Goal: Task Accomplishment & Management: Complete application form

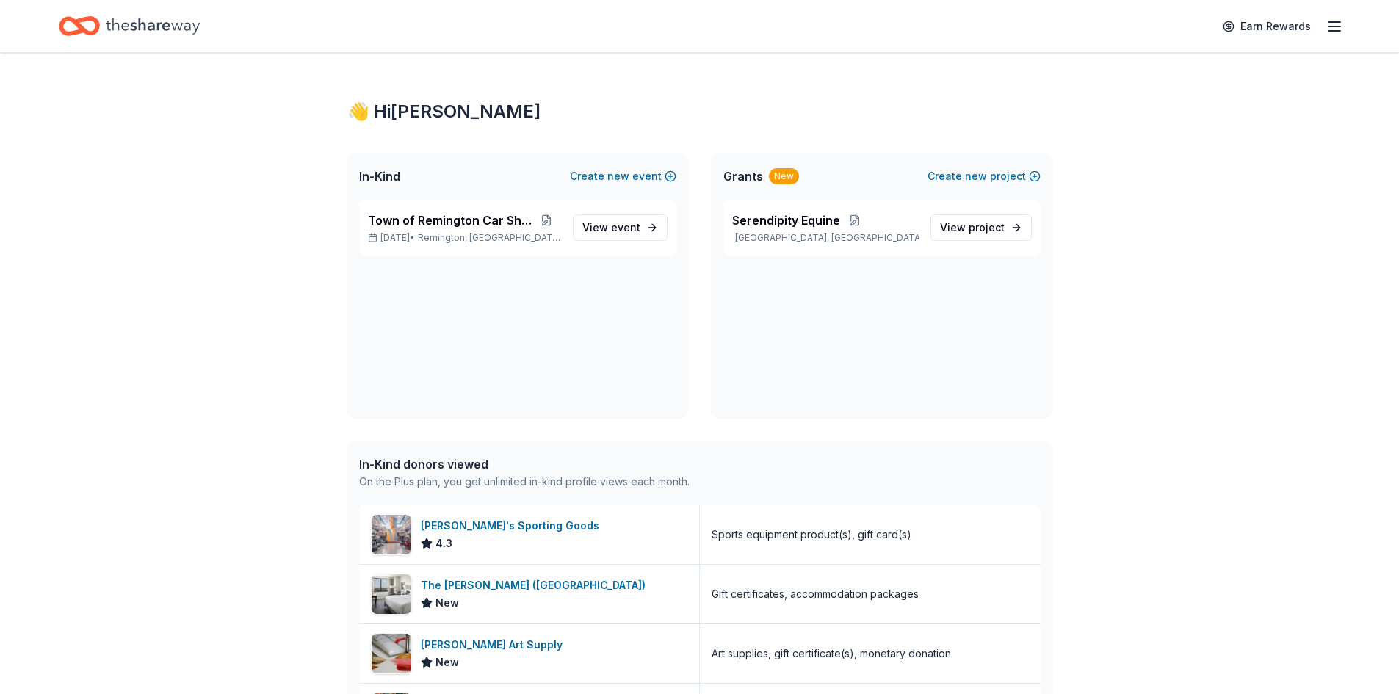
click at [779, 175] on div "New" at bounding box center [784, 176] width 30 height 16
click at [996, 175] on button "Create new project" at bounding box center [983, 176] width 113 height 18
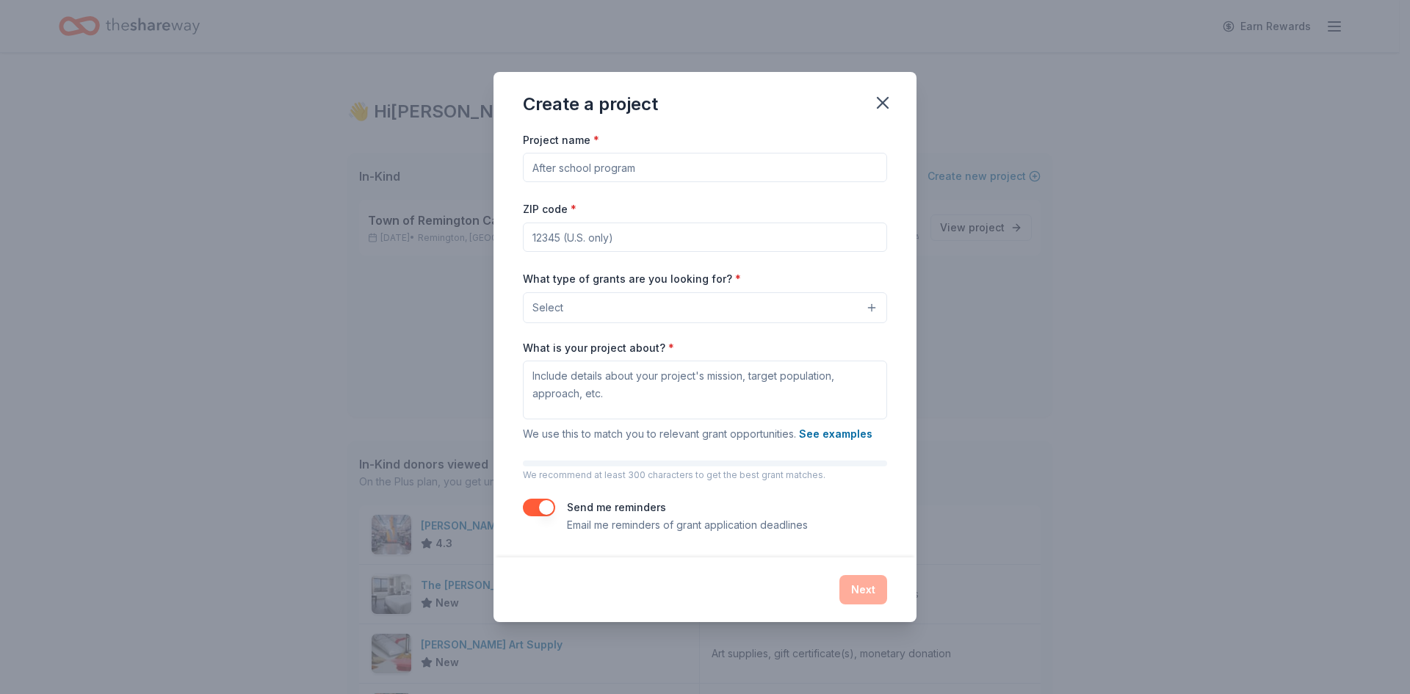
drag, startPoint x: 677, startPoint y: 166, endPoint x: 669, endPoint y: 168, distance: 8.4
click at [669, 168] on input "Project name *" at bounding box center [705, 167] width 364 height 29
drag, startPoint x: 669, startPoint y: 169, endPoint x: 418, endPoint y: 145, distance: 252.2
click at [418, 145] on div "Create a project Project name * ZIP code * What type of grants are you looking …" at bounding box center [705, 347] width 1410 height 694
type input "Town of Remington Car Show"
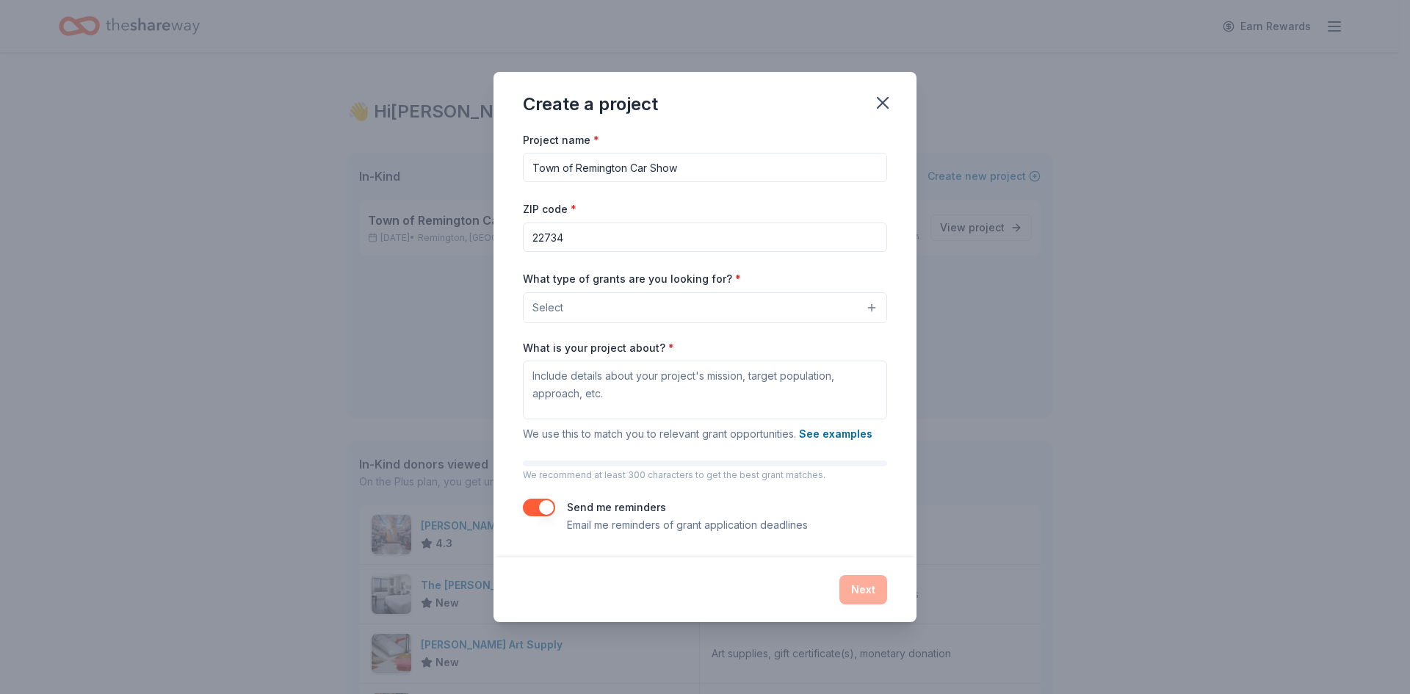
type input "22734"
click at [871, 310] on button "Select" at bounding box center [705, 307] width 364 height 31
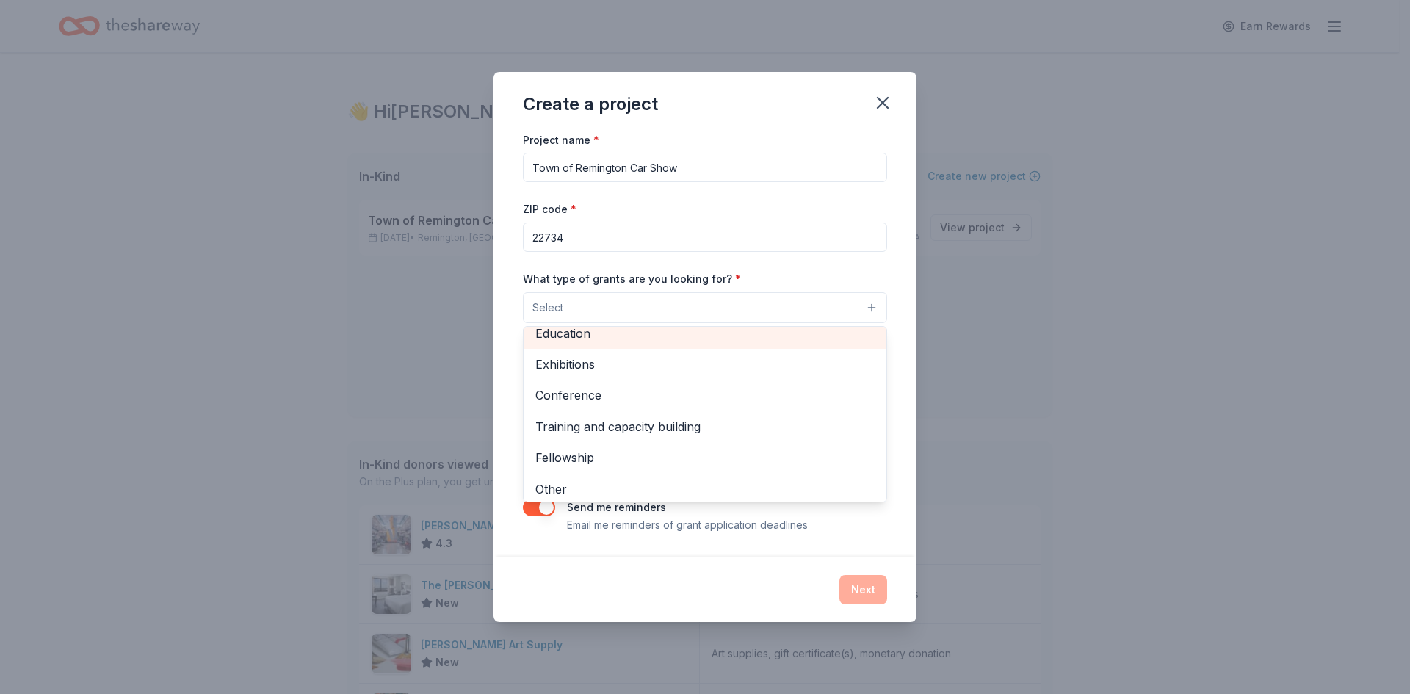
scroll to position [173, 0]
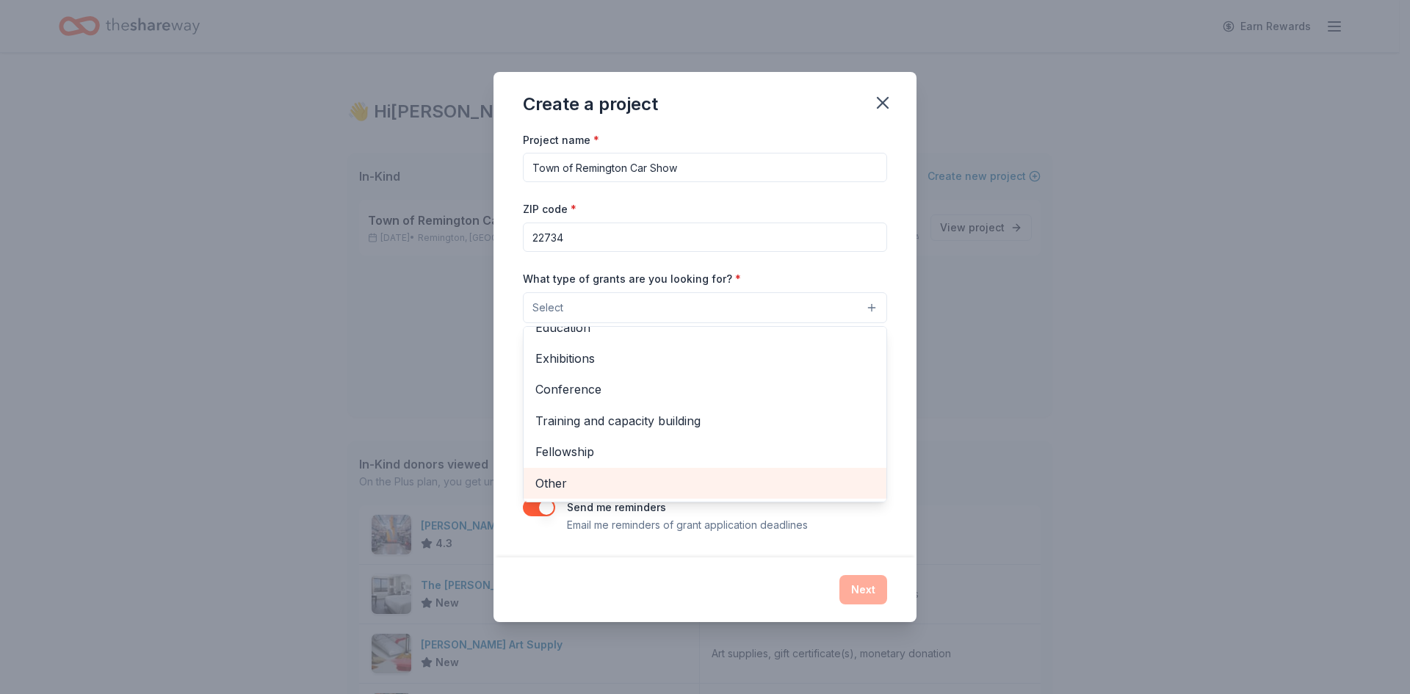
click at [816, 485] on span "Other" at bounding box center [704, 483] width 339 height 19
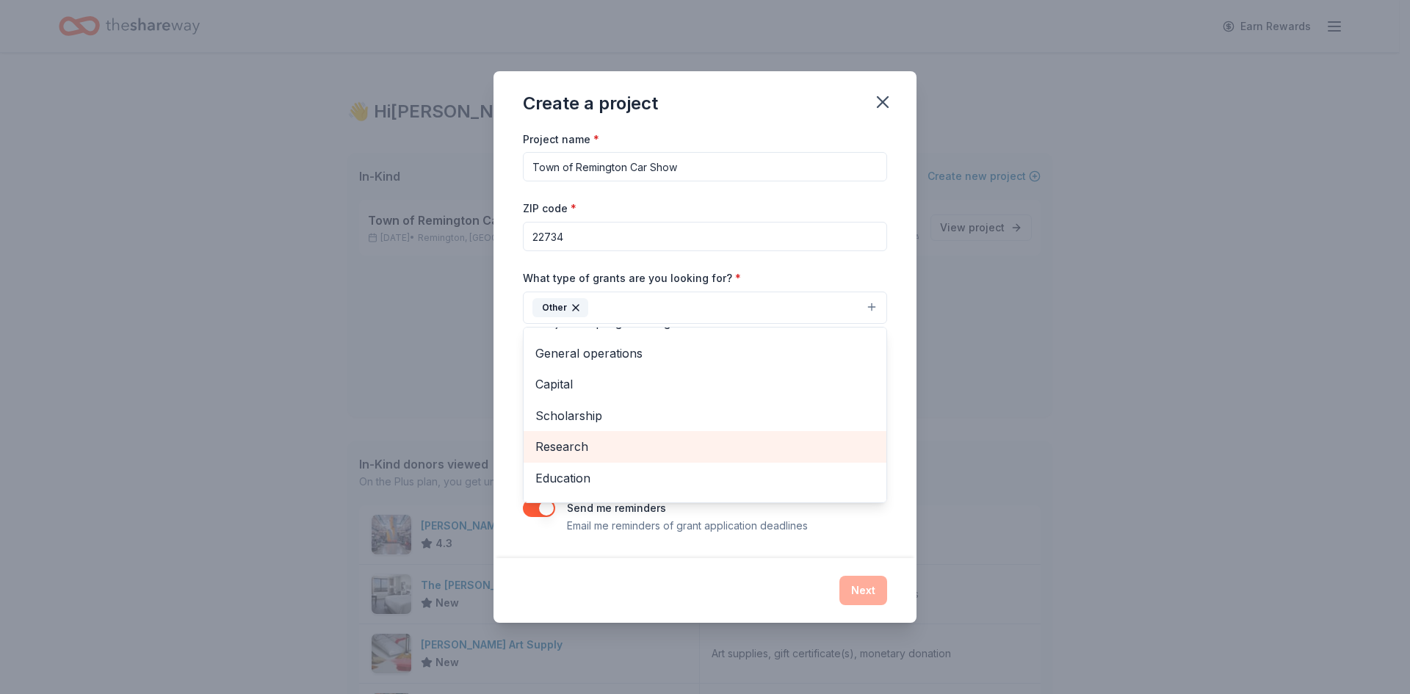
scroll to position [0, 0]
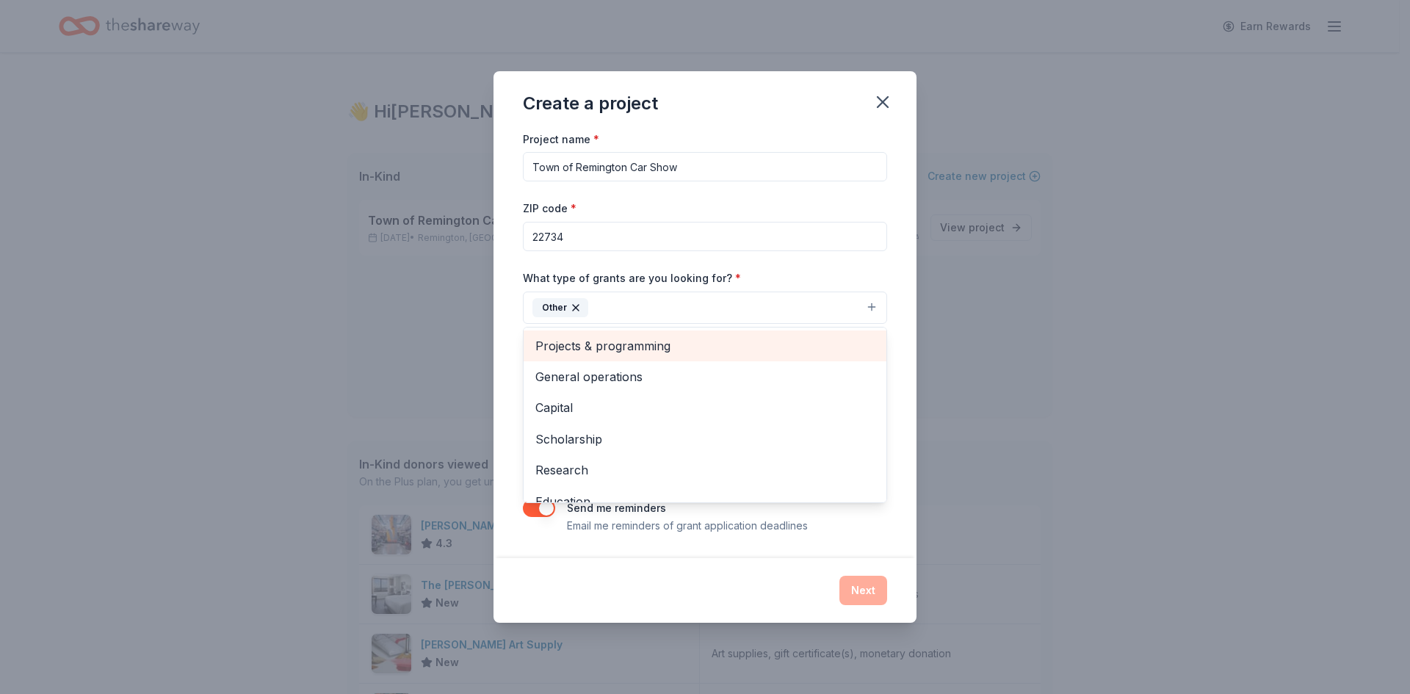
click at [684, 350] on span "Projects & programming" at bounding box center [704, 345] width 339 height 19
click at [673, 347] on span "General operations" at bounding box center [704, 345] width 339 height 19
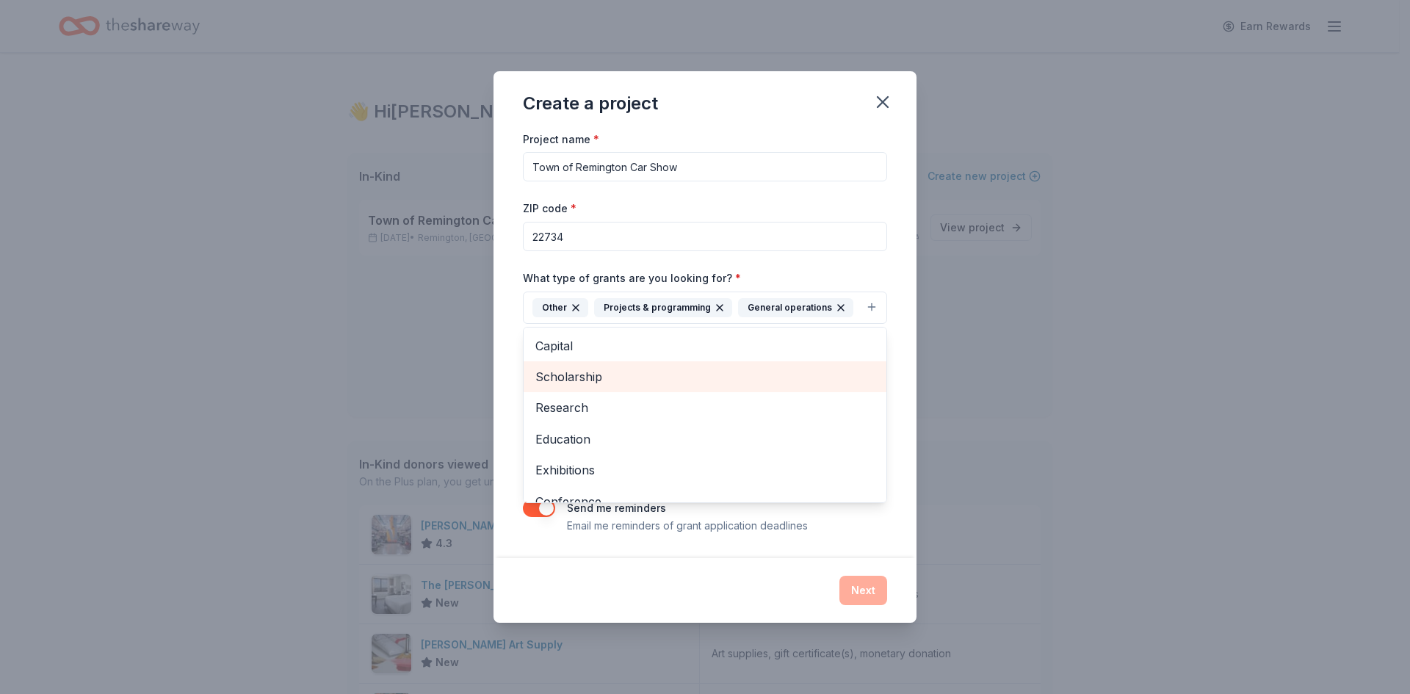
click at [669, 375] on span "Scholarship" at bounding box center [704, 376] width 339 height 19
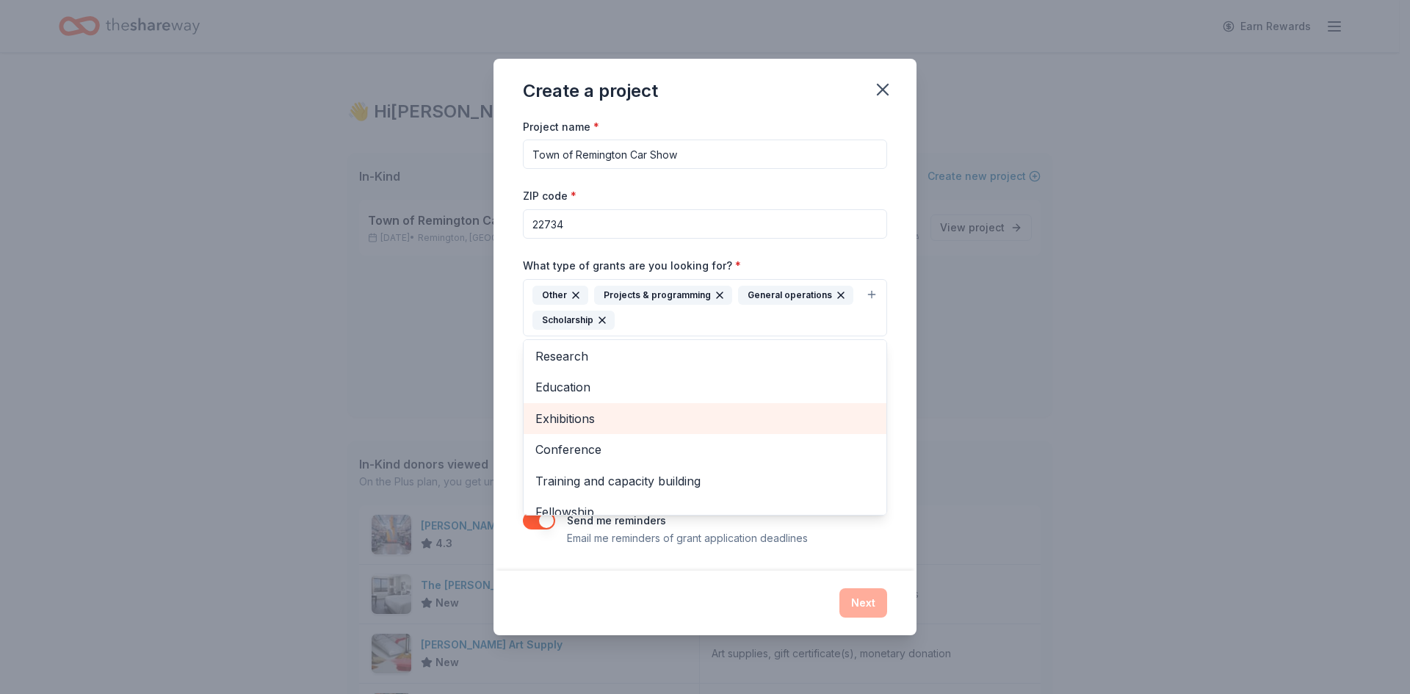
scroll to position [48, 0]
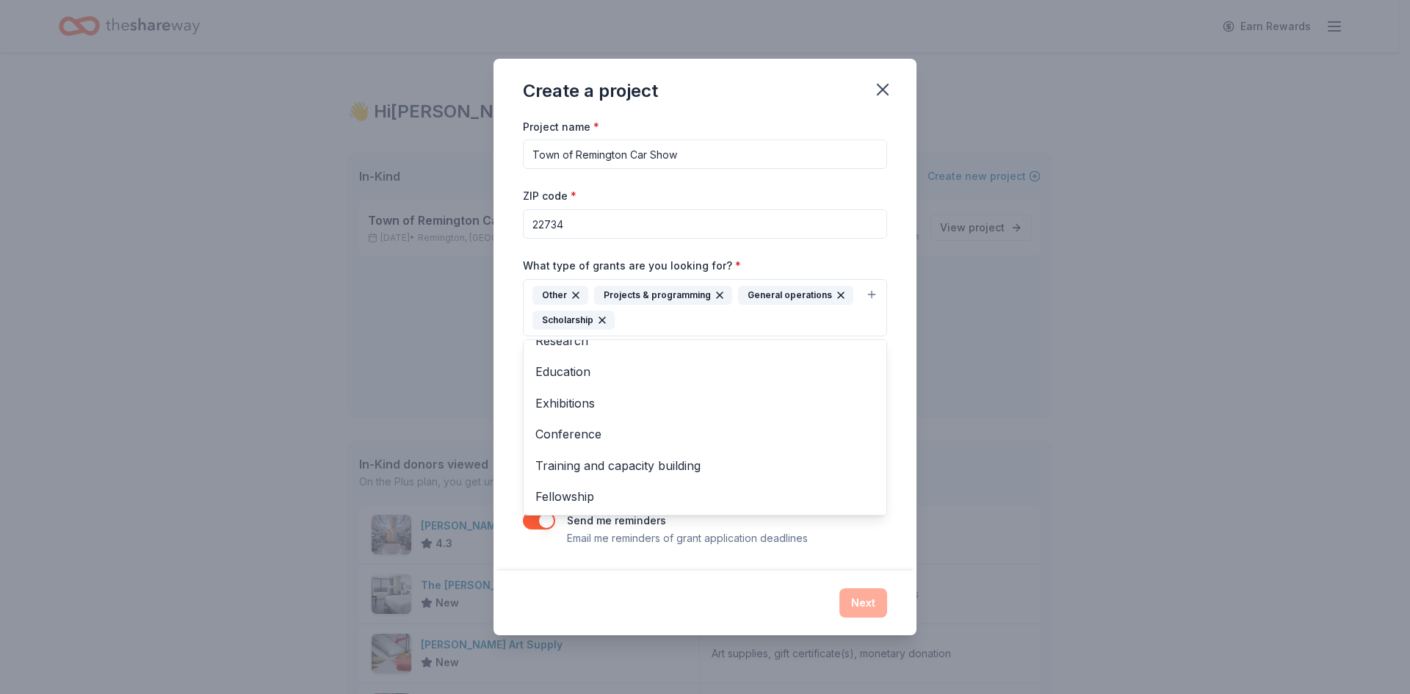
click at [825, 254] on div "Project name * Town of Remington Car Show ZIP code * 22734 What type of grants …" at bounding box center [705, 332] width 364 height 430
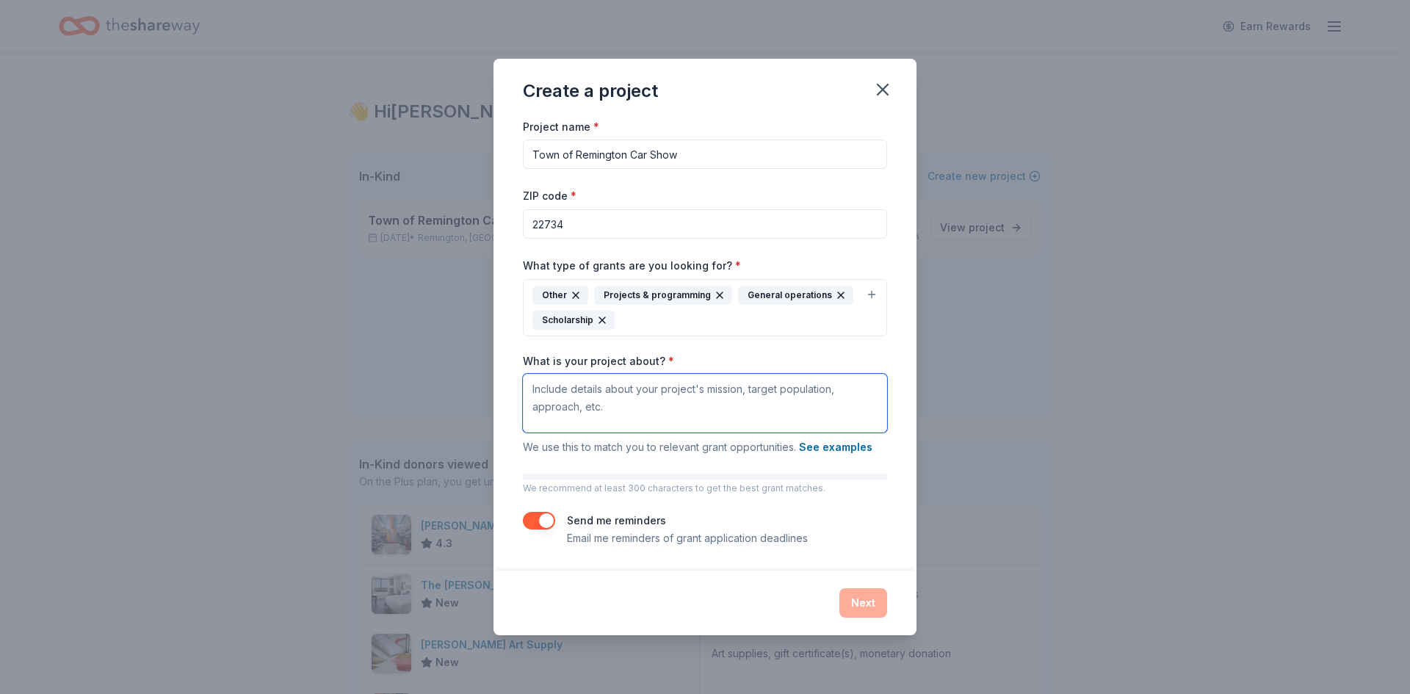
click at [578, 391] on textarea "What is your project about? *" at bounding box center [705, 403] width 364 height 59
click at [688, 408] on textarea "The Town of Remington Car show is a community event bringing together car enthu…" at bounding box center [705, 403] width 364 height 59
type textarea "The Town of Remington Car show is a community event bringing together car enthu…"
drag, startPoint x: 733, startPoint y: 409, endPoint x: 524, endPoint y: 384, distance: 210.0
click at [524, 384] on textarea "The Town of Remington Car show is a community event bringing together car enthu…" at bounding box center [705, 403] width 364 height 59
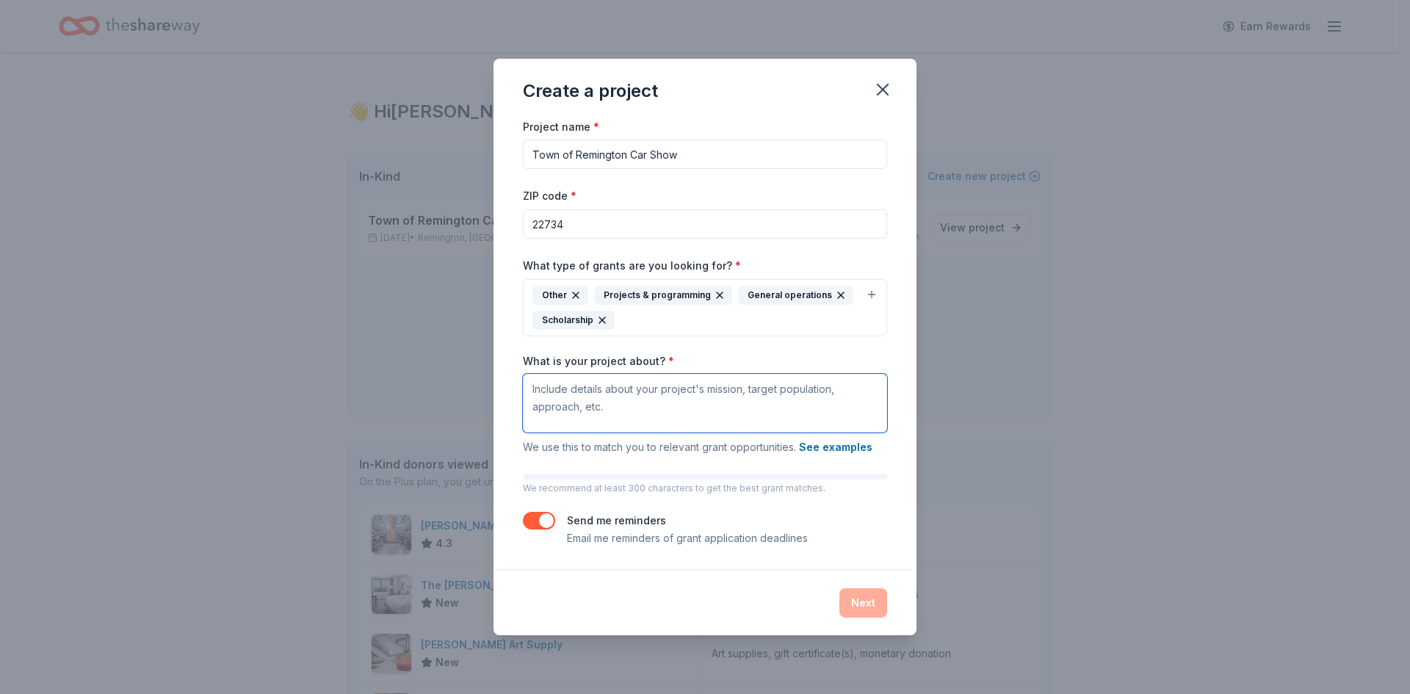
paste textarea "Lore ipsumd sitametcons adipi elitse doeiusmo tem incididuntu, laboreet, dol ma…"
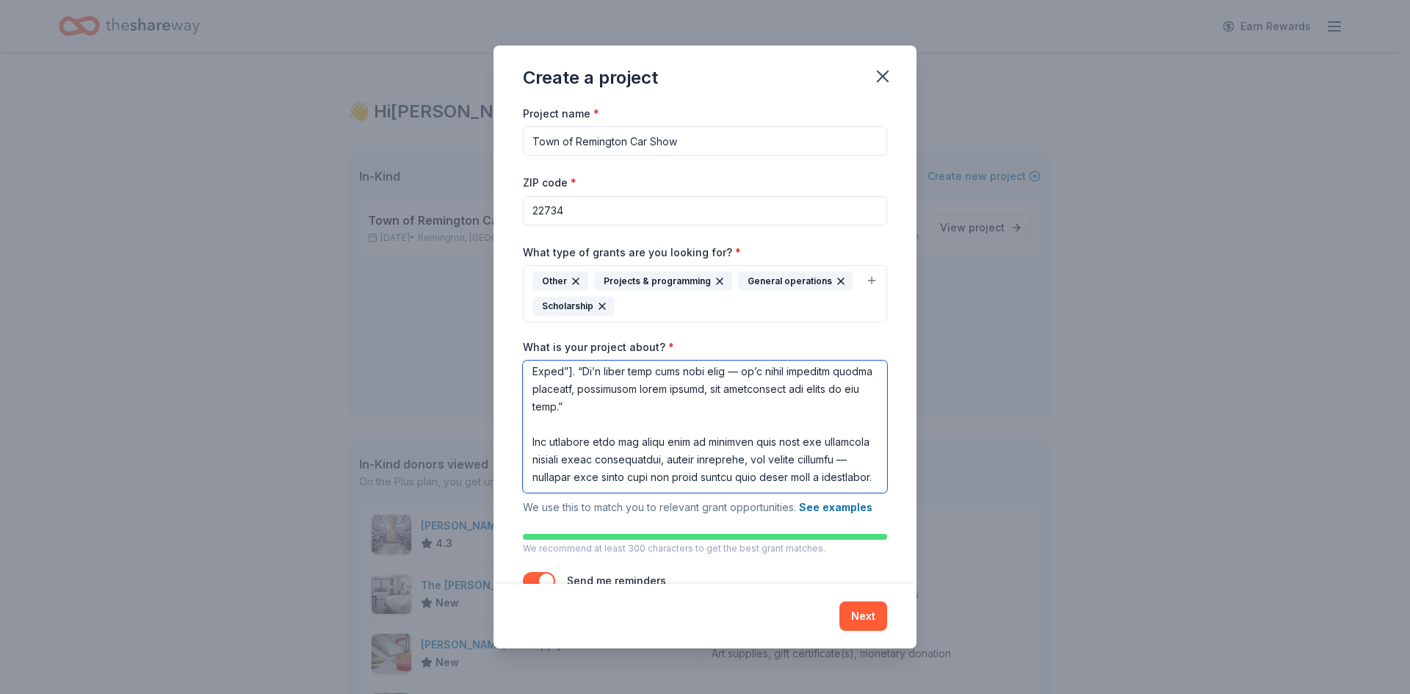
scroll to position [46, 0]
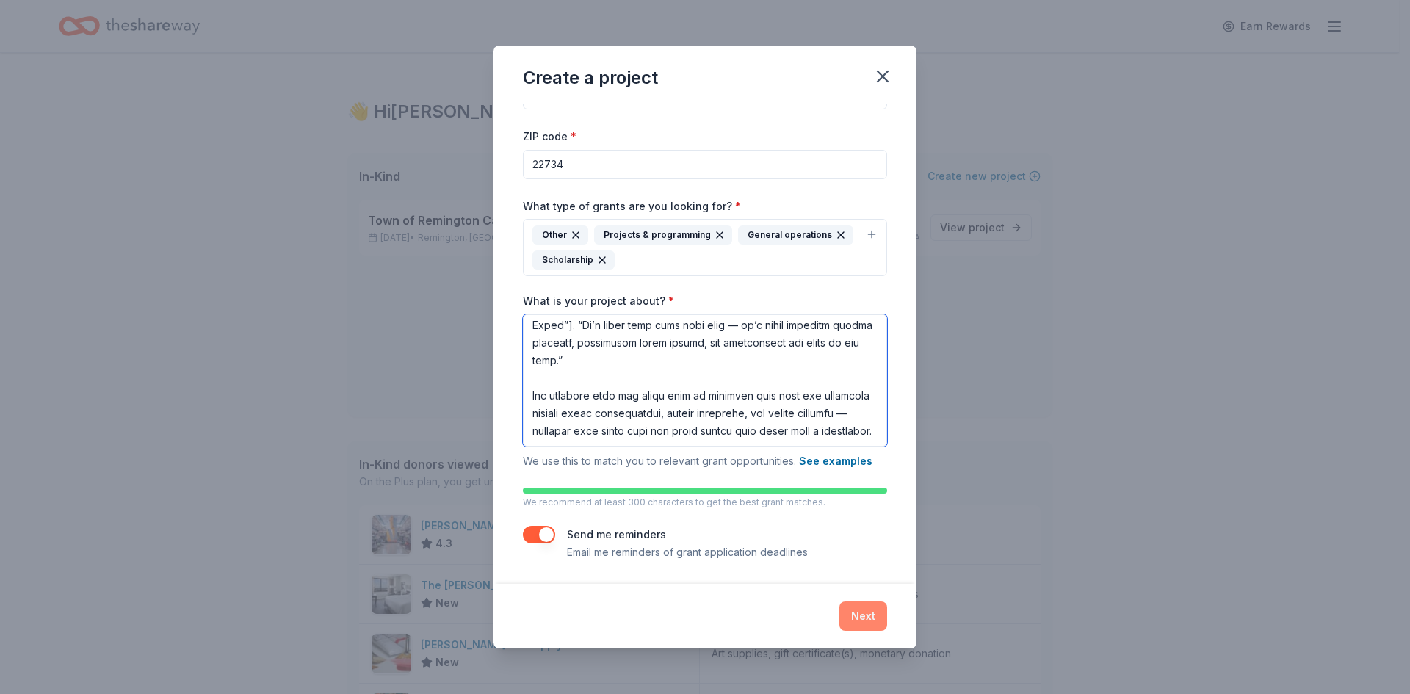
type textarea "Lore ipsumd sitametcons adipi elitse doeiusmo tem incididuntu, laboreet, dol ma…"
click at [863, 615] on button "Next" at bounding box center [863, 615] width 48 height 29
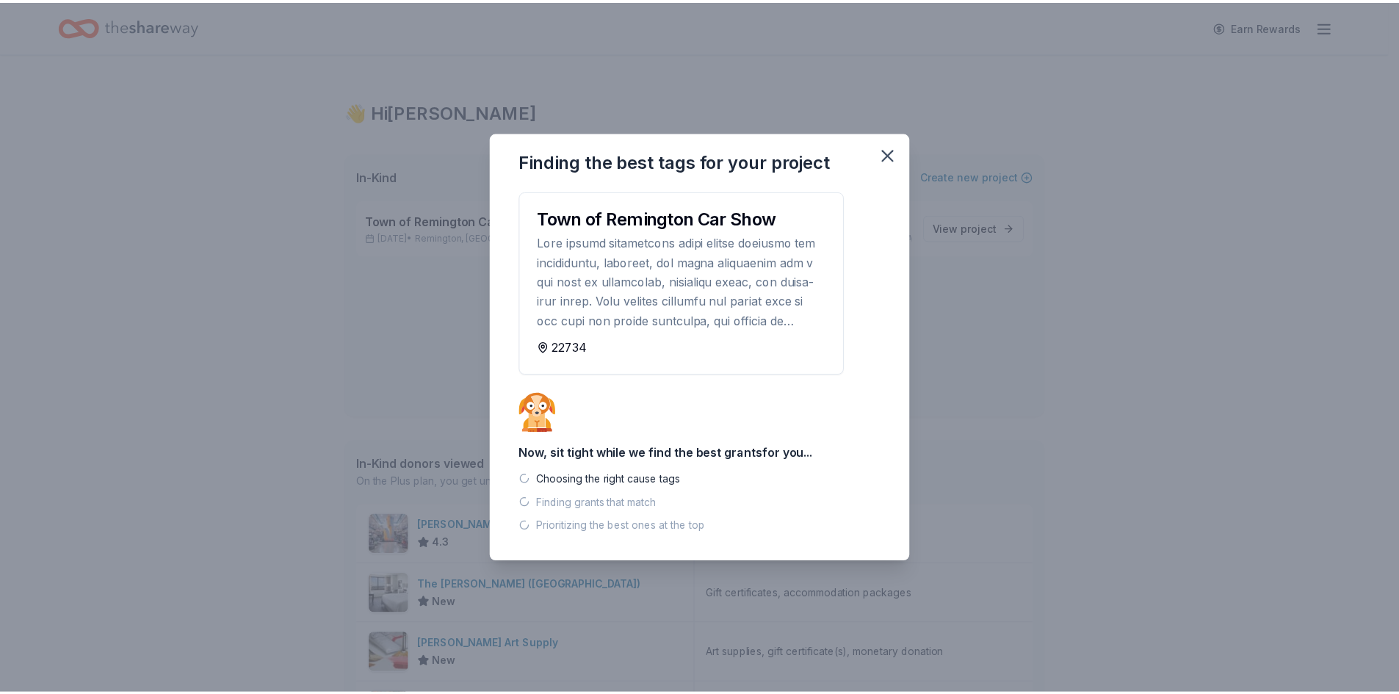
scroll to position [0, 0]
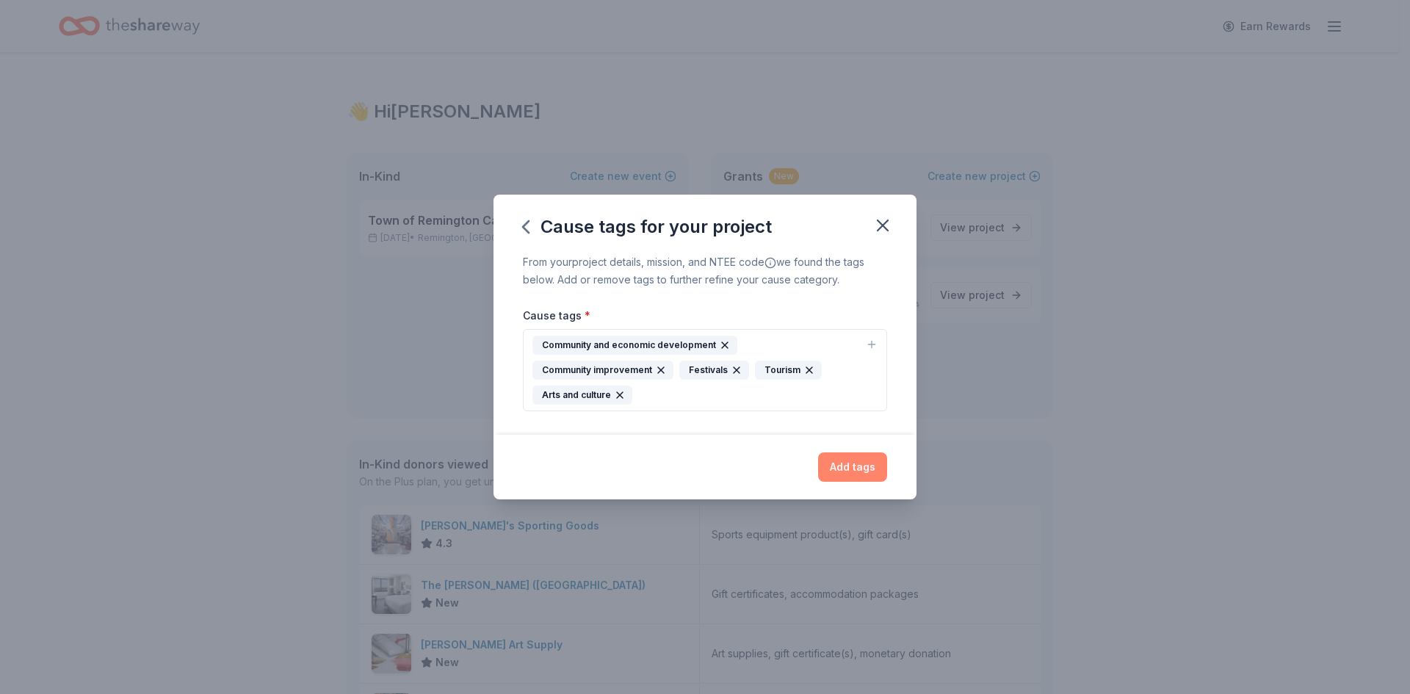
click at [866, 473] on button "Add tags" at bounding box center [852, 466] width 69 height 29
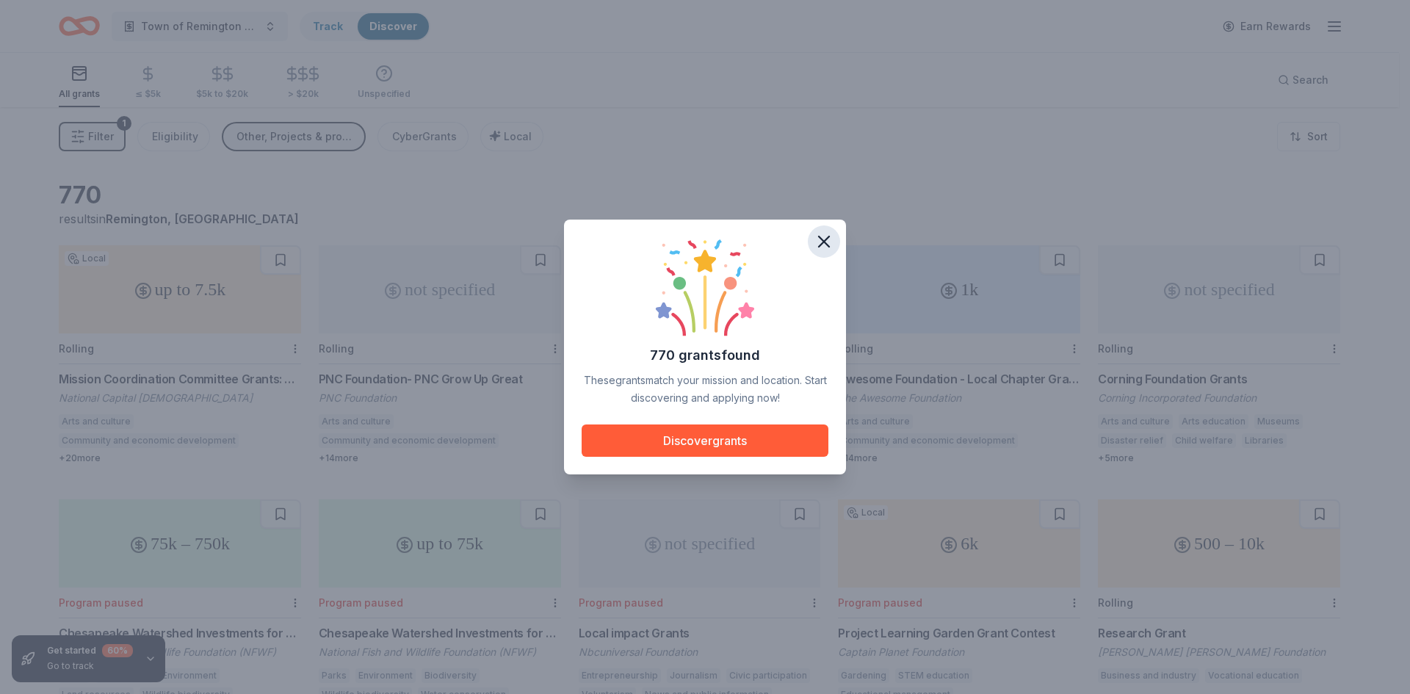
click at [819, 242] on icon "button" at bounding box center [824, 241] width 21 height 21
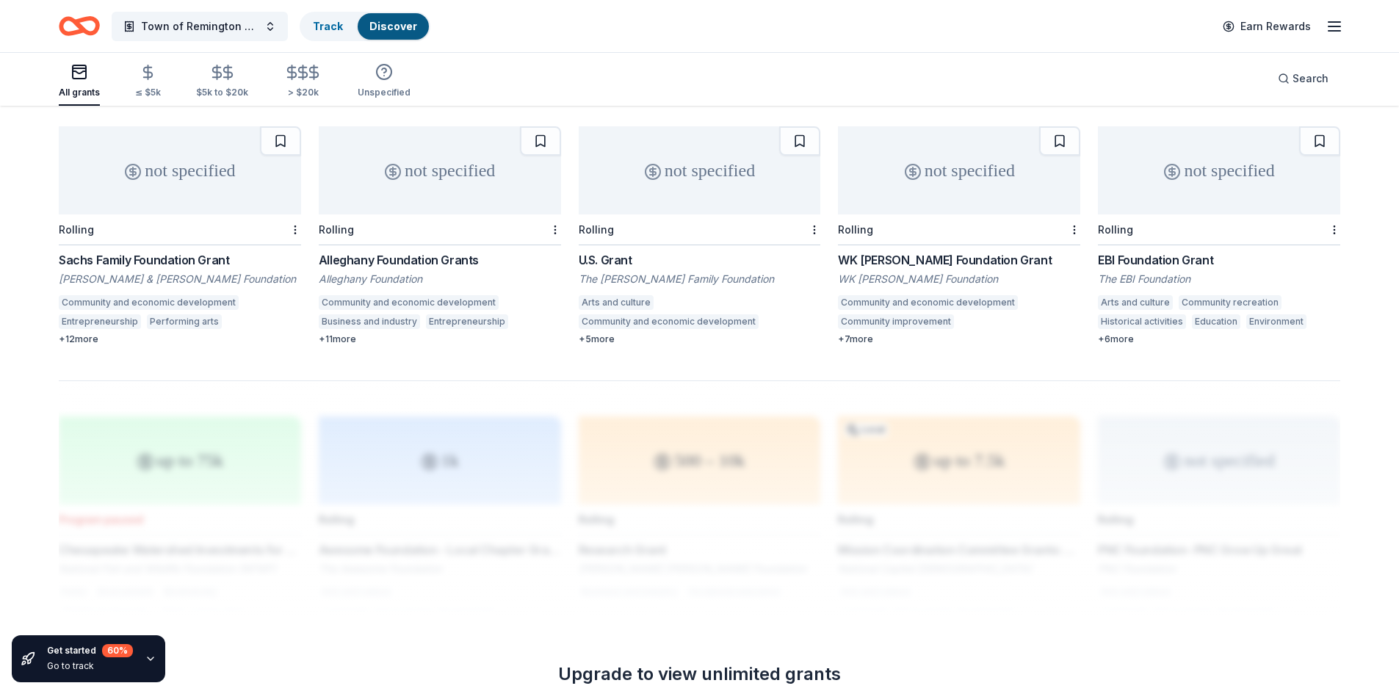
scroll to position [955, 0]
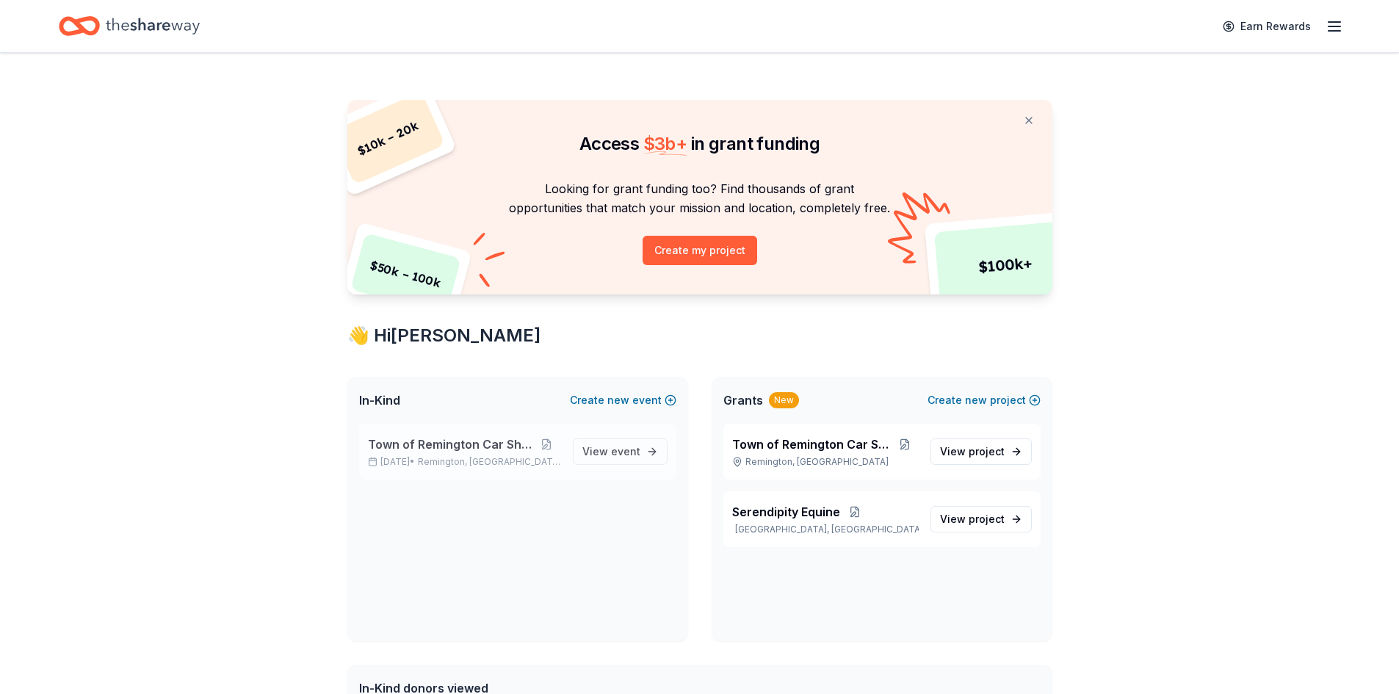
click at [479, 443] on span "Town of Remington Car Show" at bounding box center [450, 444] width 164 height 18
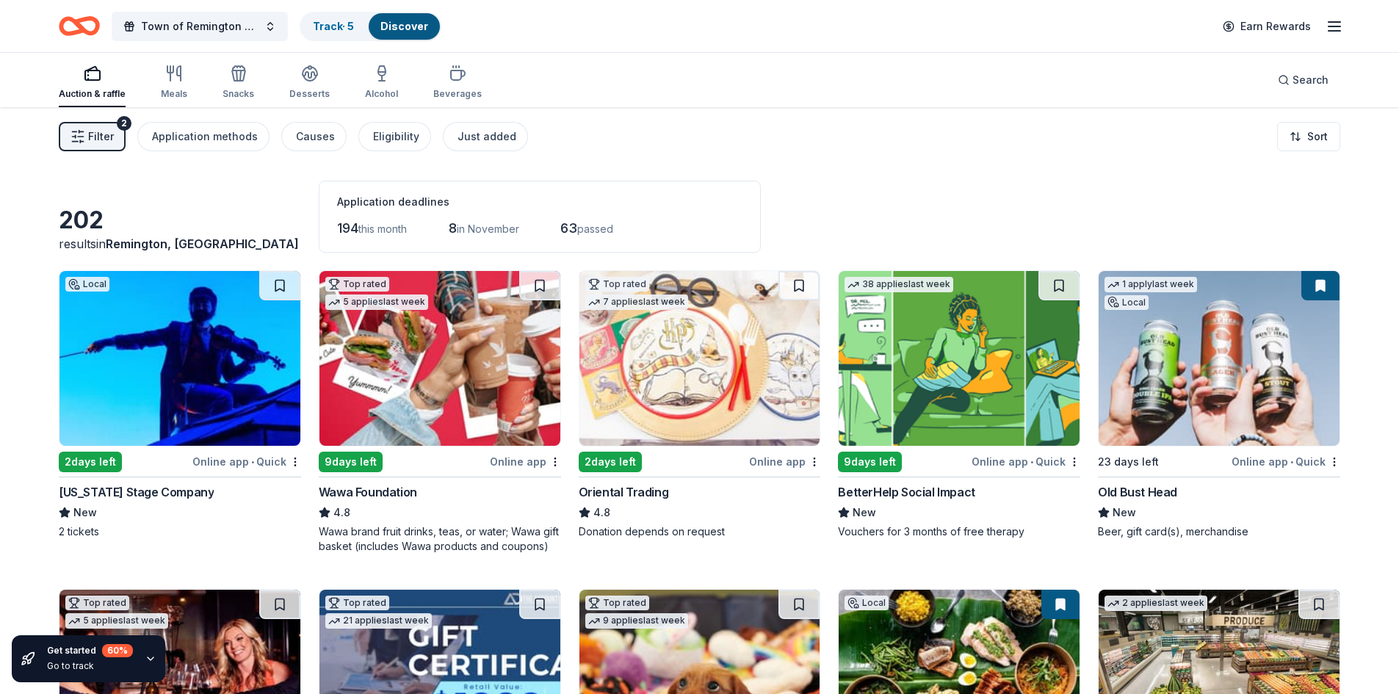
click at [90, 131] on span "Filter" at bounding box center [101, 137] width 26 height 18
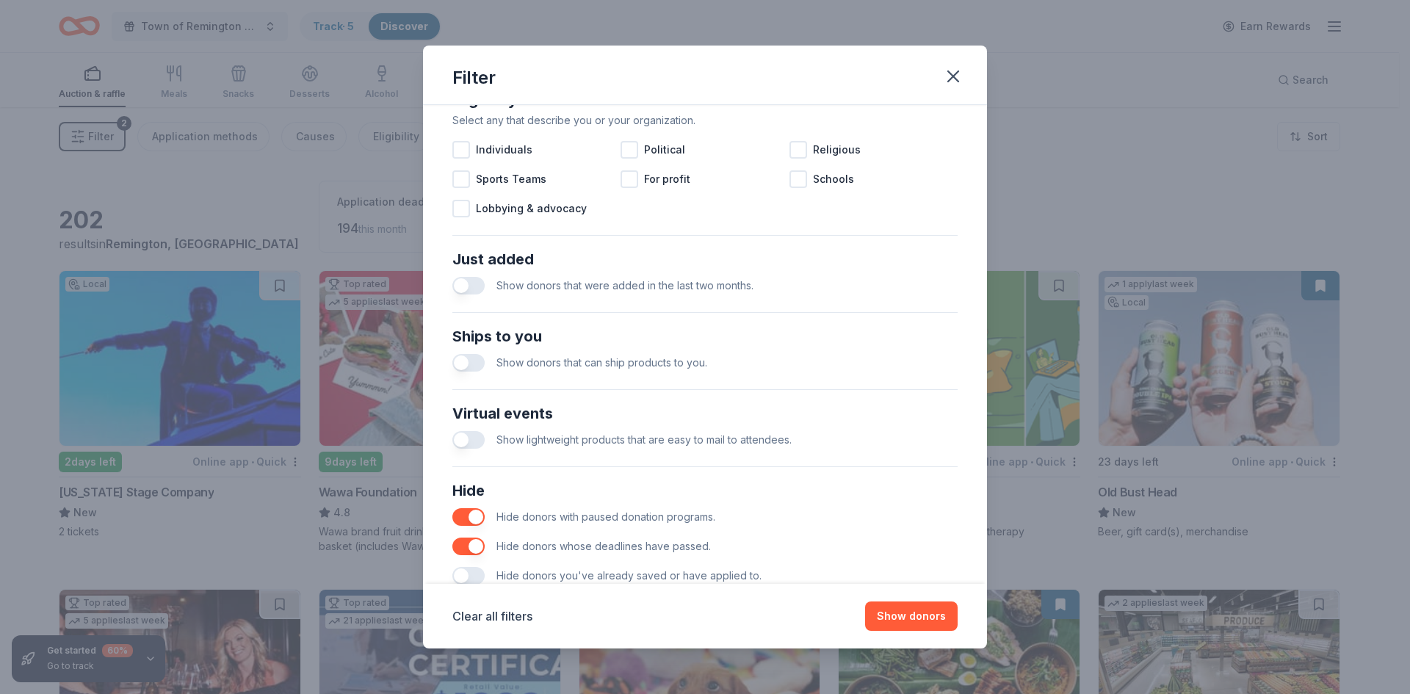
scroll to position [488, 0]
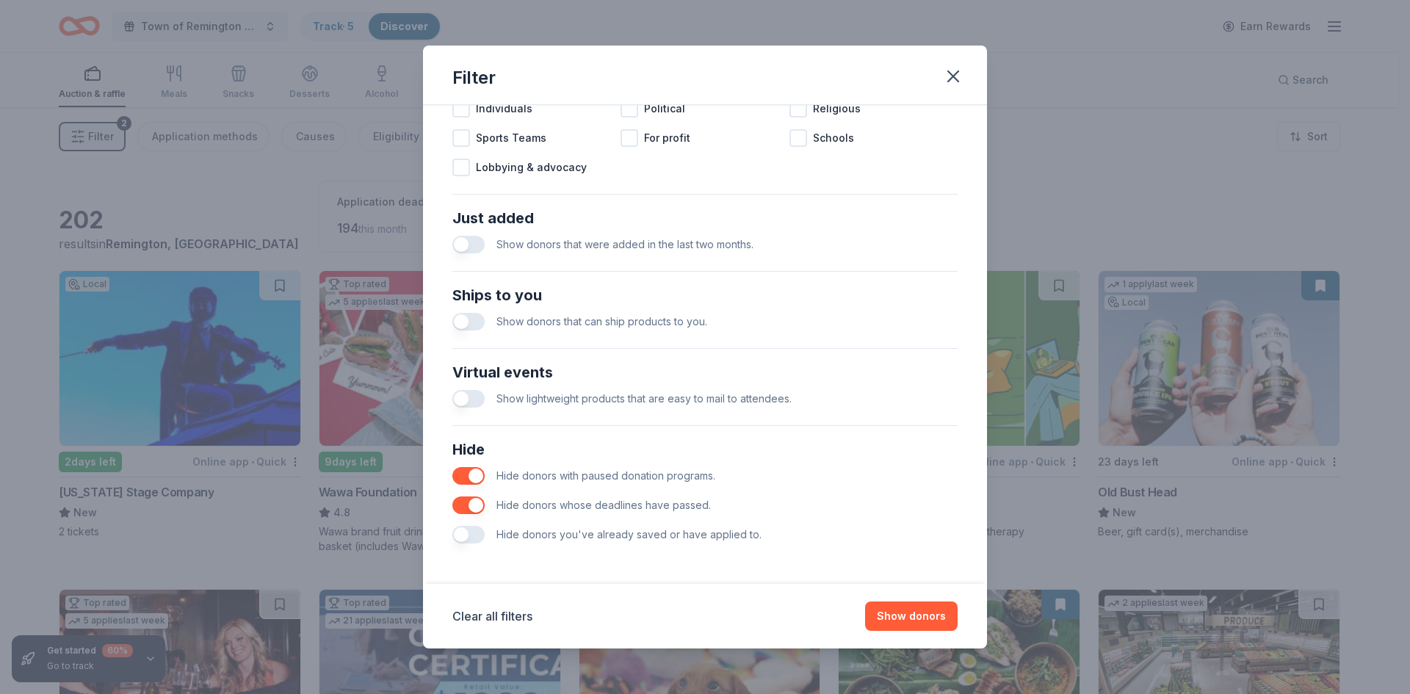
click at [468, 537] on button "button" at bounding box center [468, 535] width 32 height 18
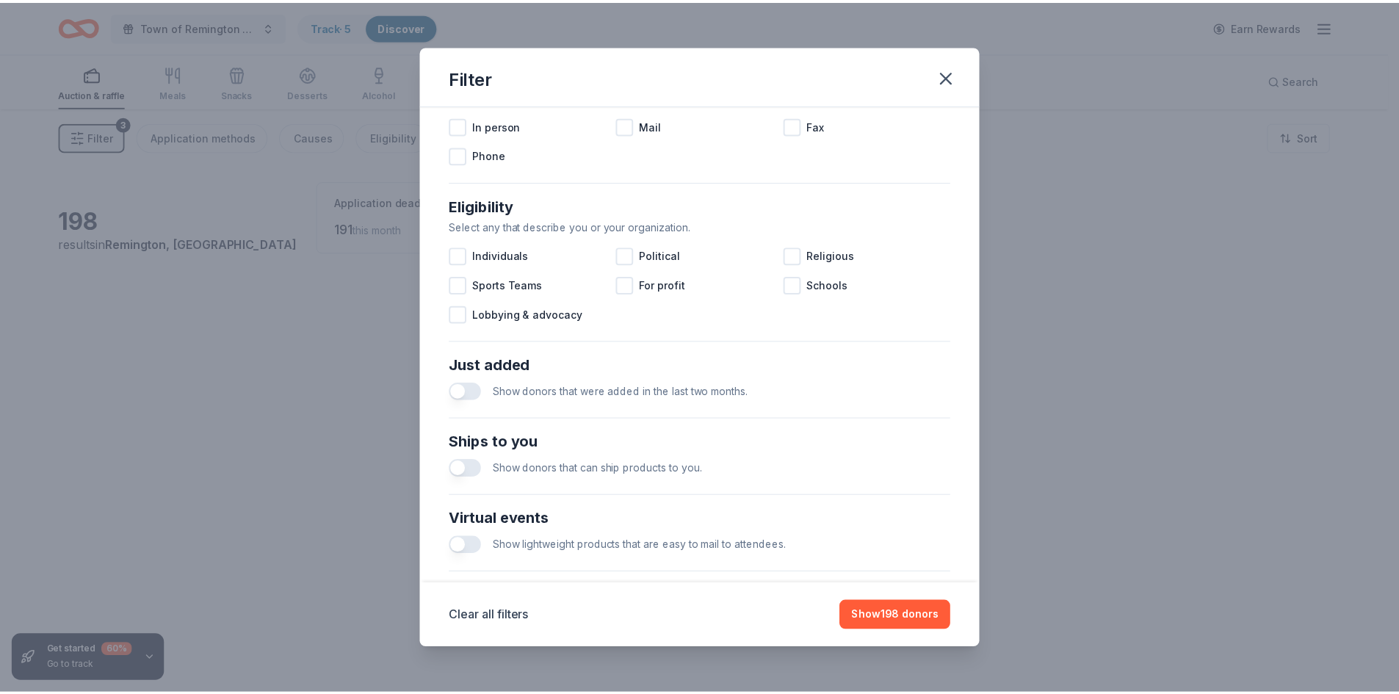
scroll to position [268, 0]
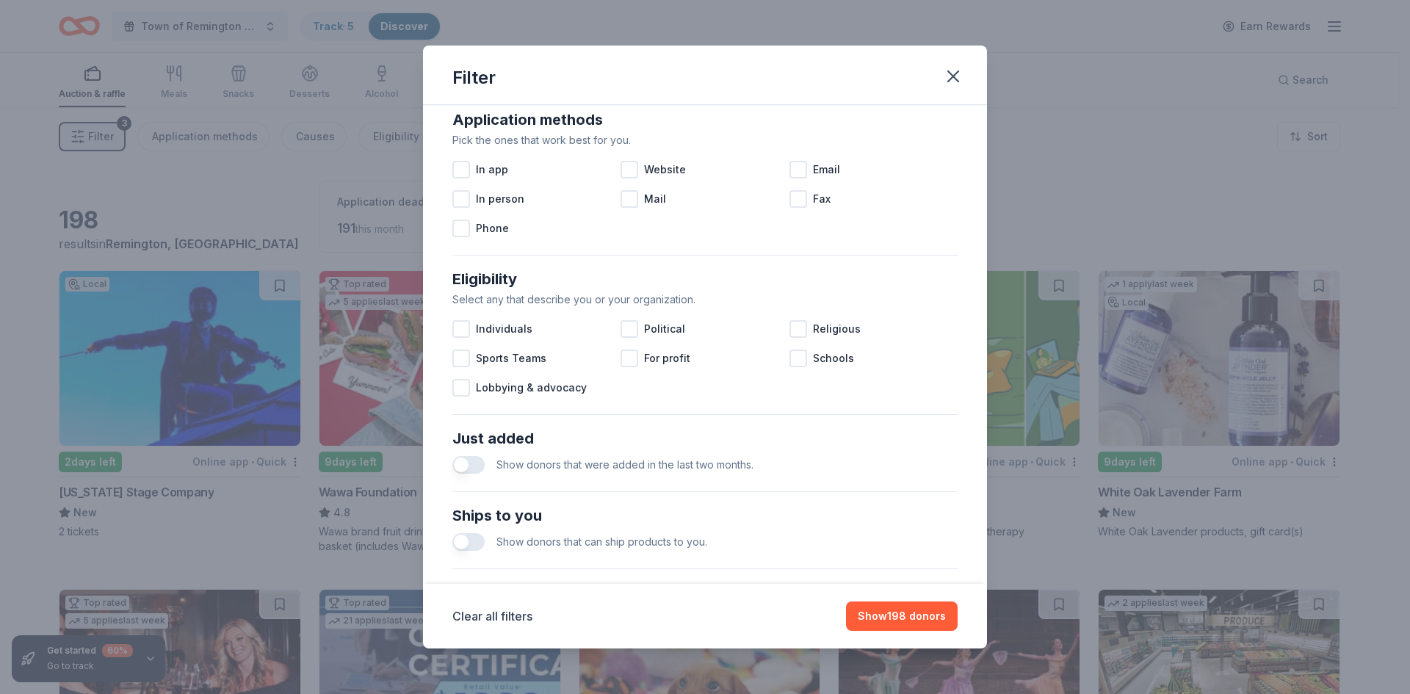
click at [468, 542] on button "button" at bounding box center [468, 542] width 32 height 18
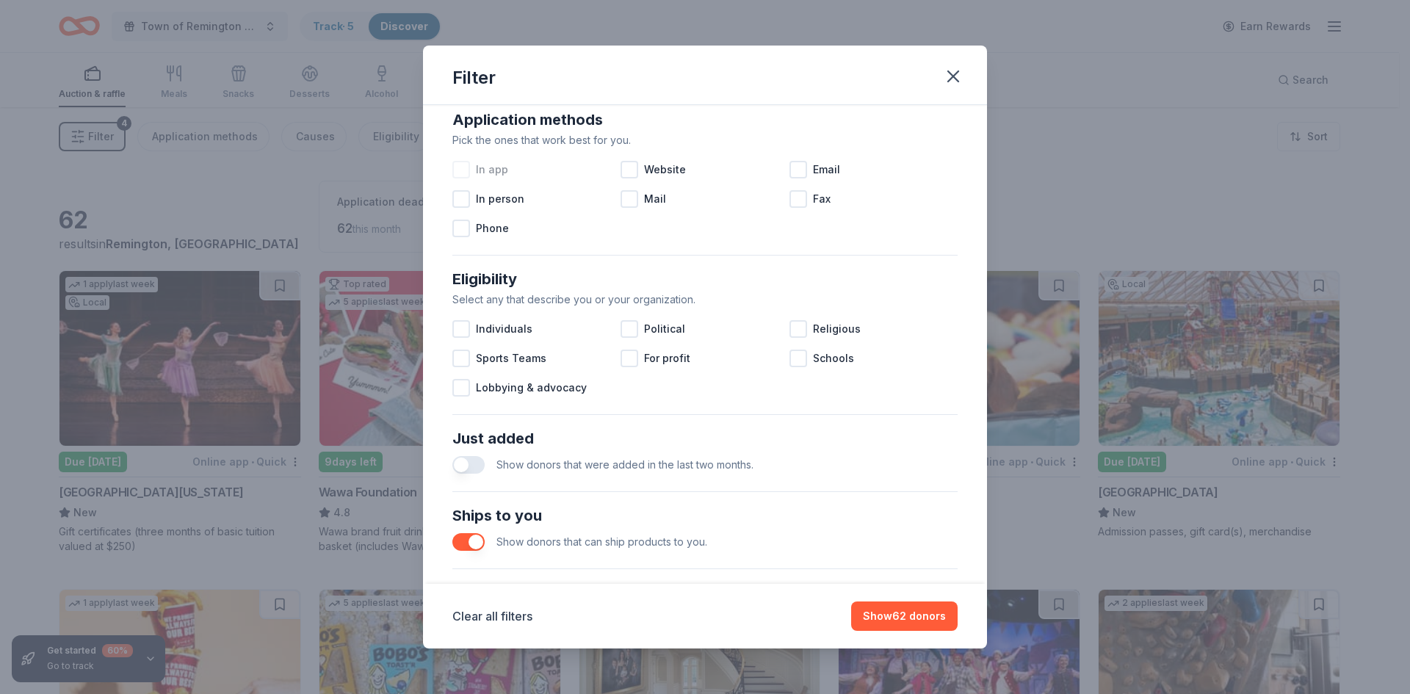
click at [457, 175] on div at bounding box center [461, 170] width 18 height 18
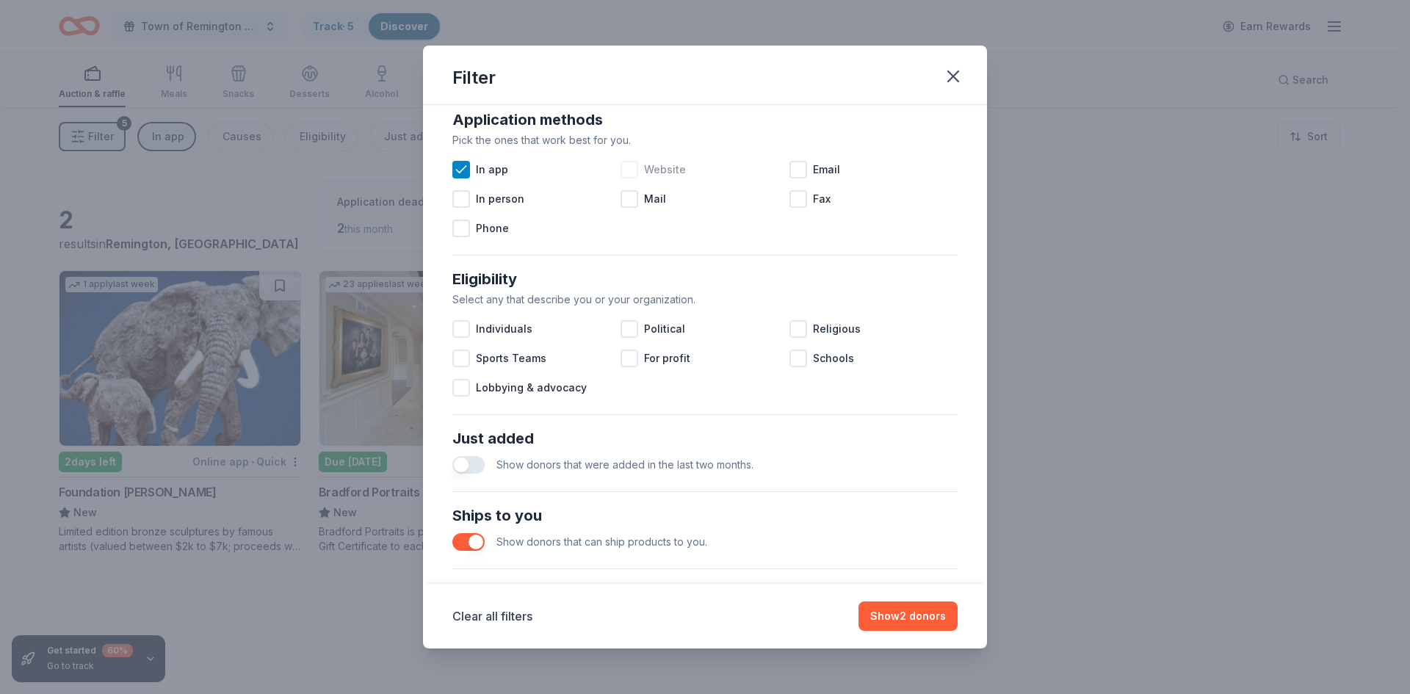
click at [629, 172] on div at bounding box center [629, 170] width 18 height 18
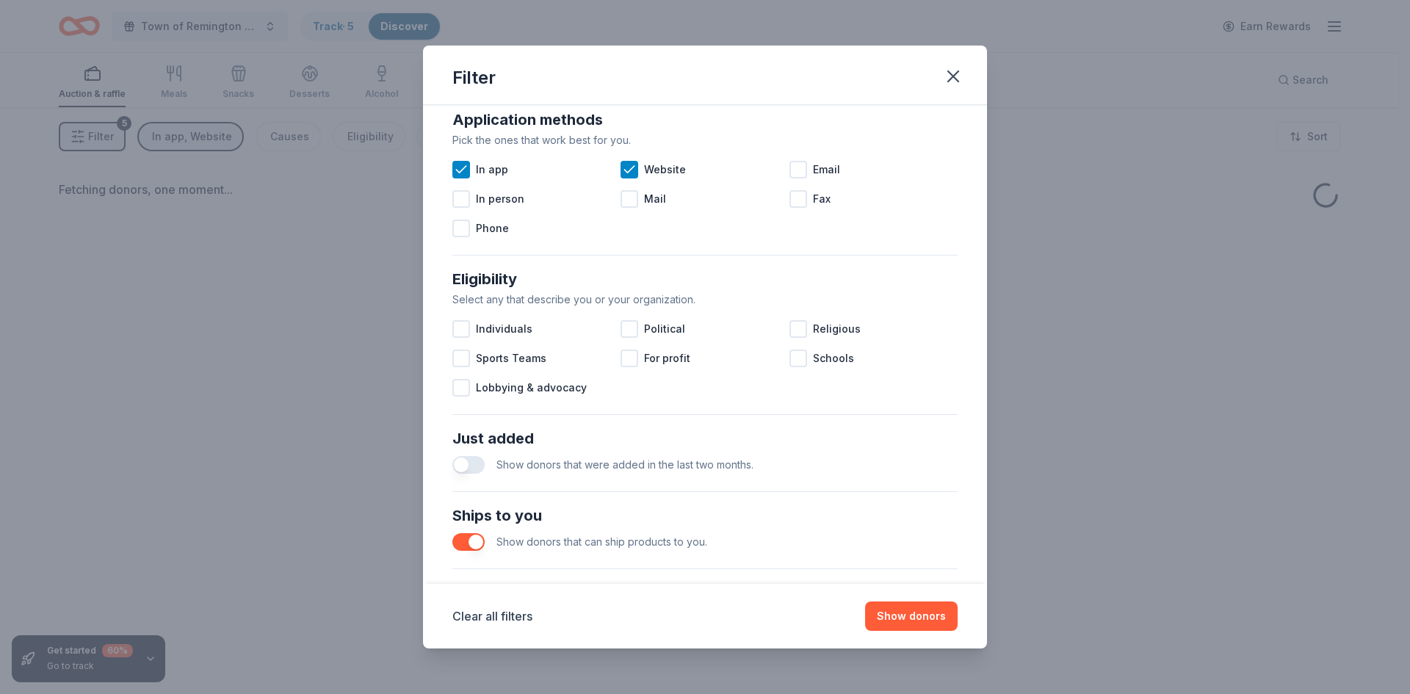
click at [466, 245] on div "Application methods Pick the ones that work best for you. In app Website Email …" at bounding box center [704, 175] width 517 height 147
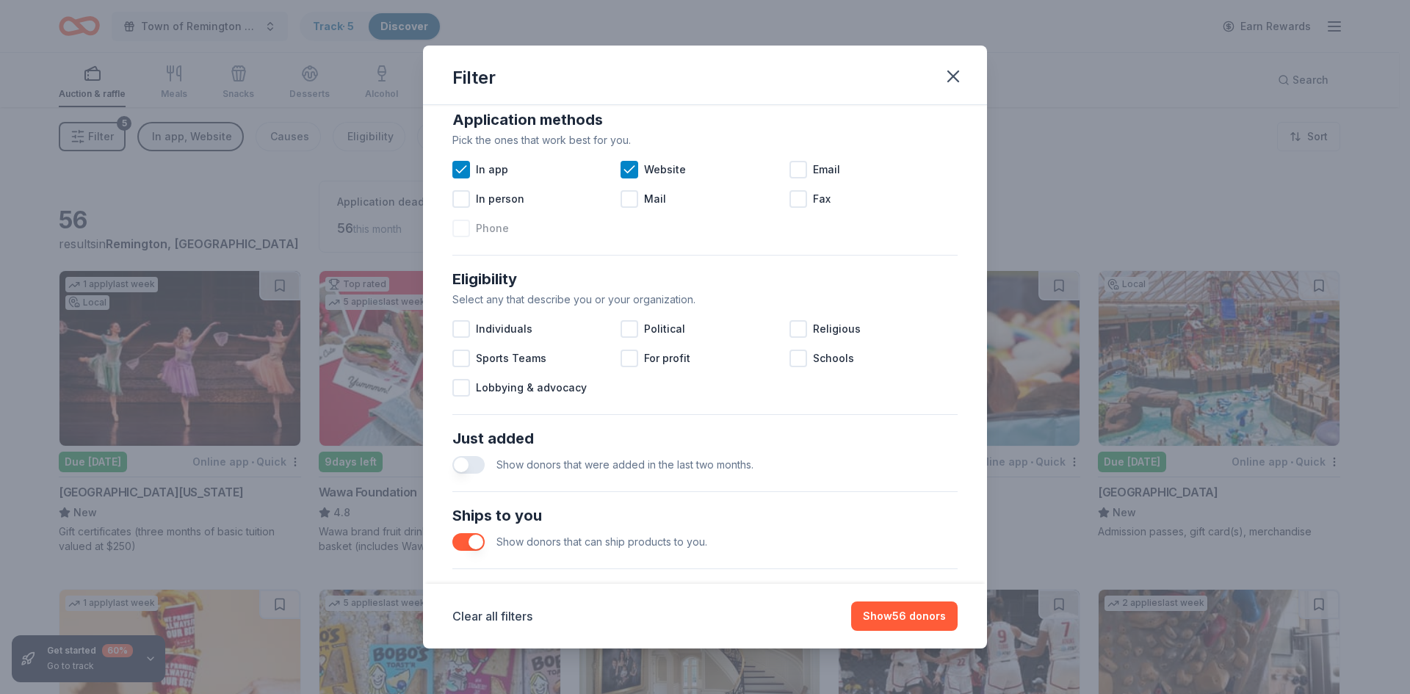
click at [465, 231] on div at bounding box center [461, 229] width 18 height 18
click at [925, 628] on button "Show 56 donors" at bounding box center [904, 615] width 106 height 29
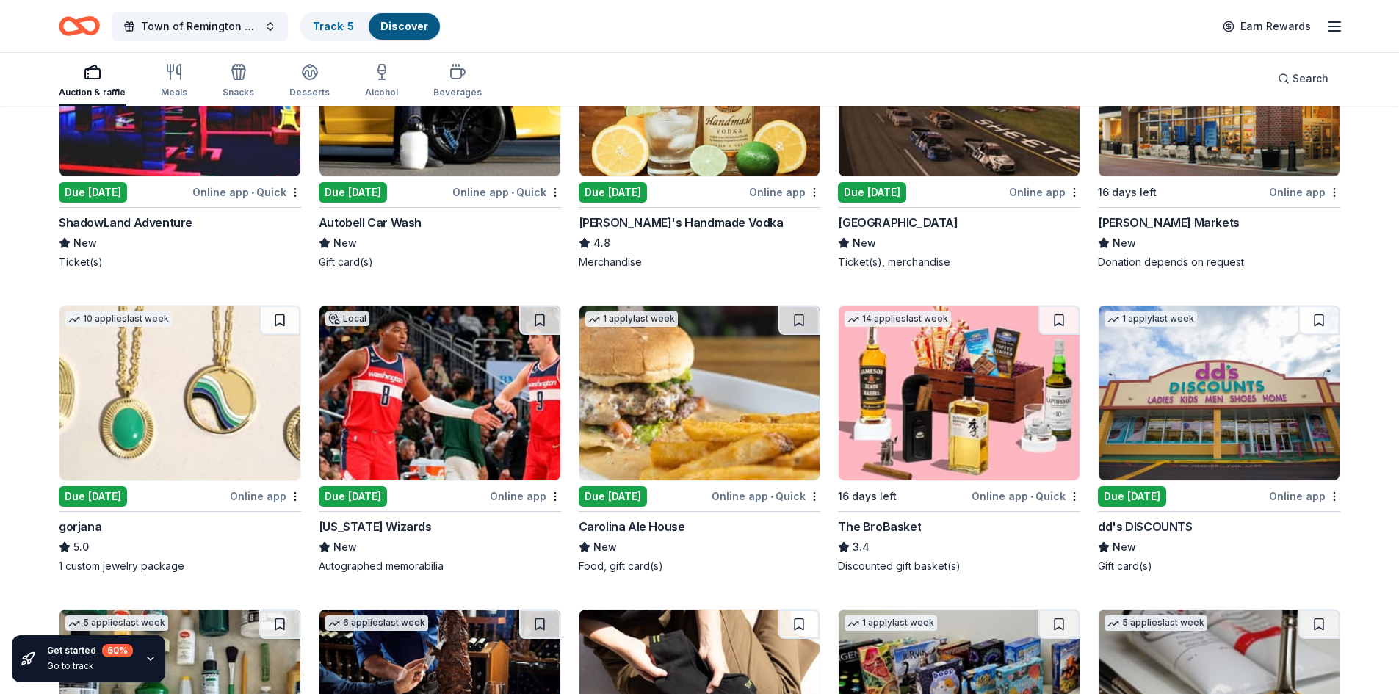
scroll to position [1286, 0]
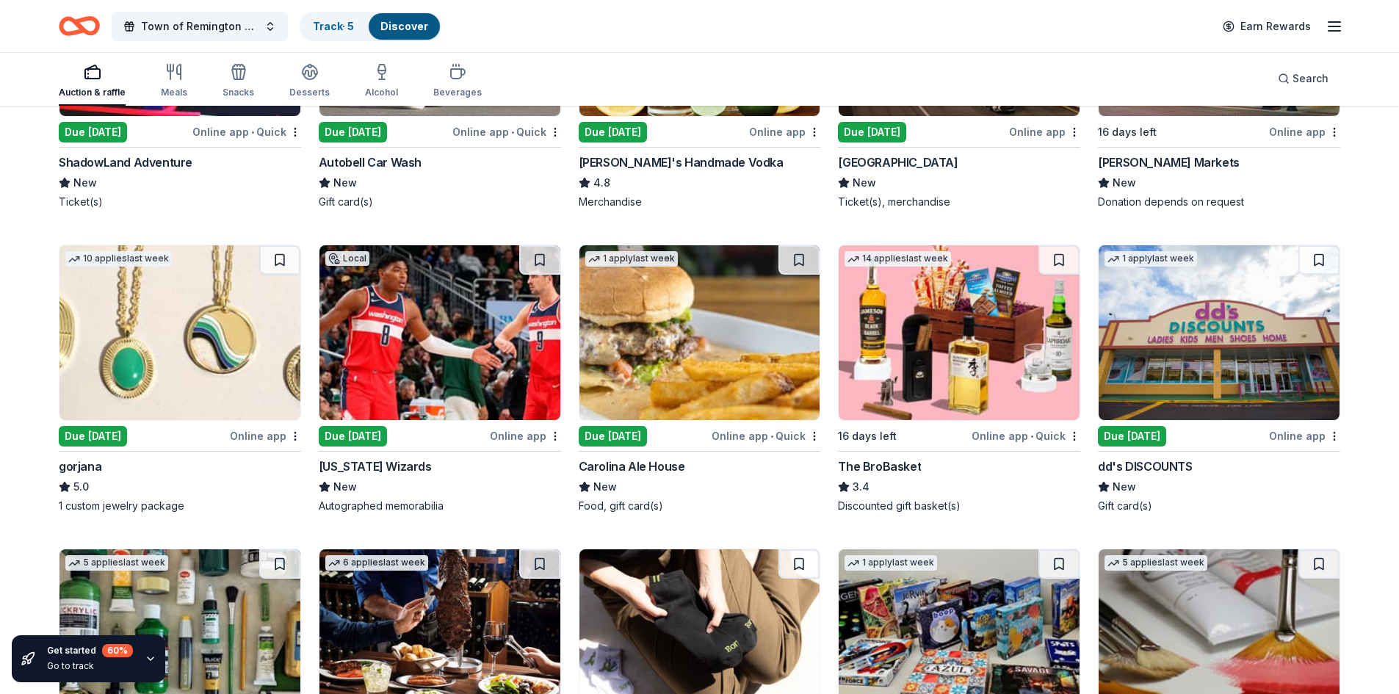
click at [333, 437] on div "Due today" at bounding box center [353, 436] width 68 height 21
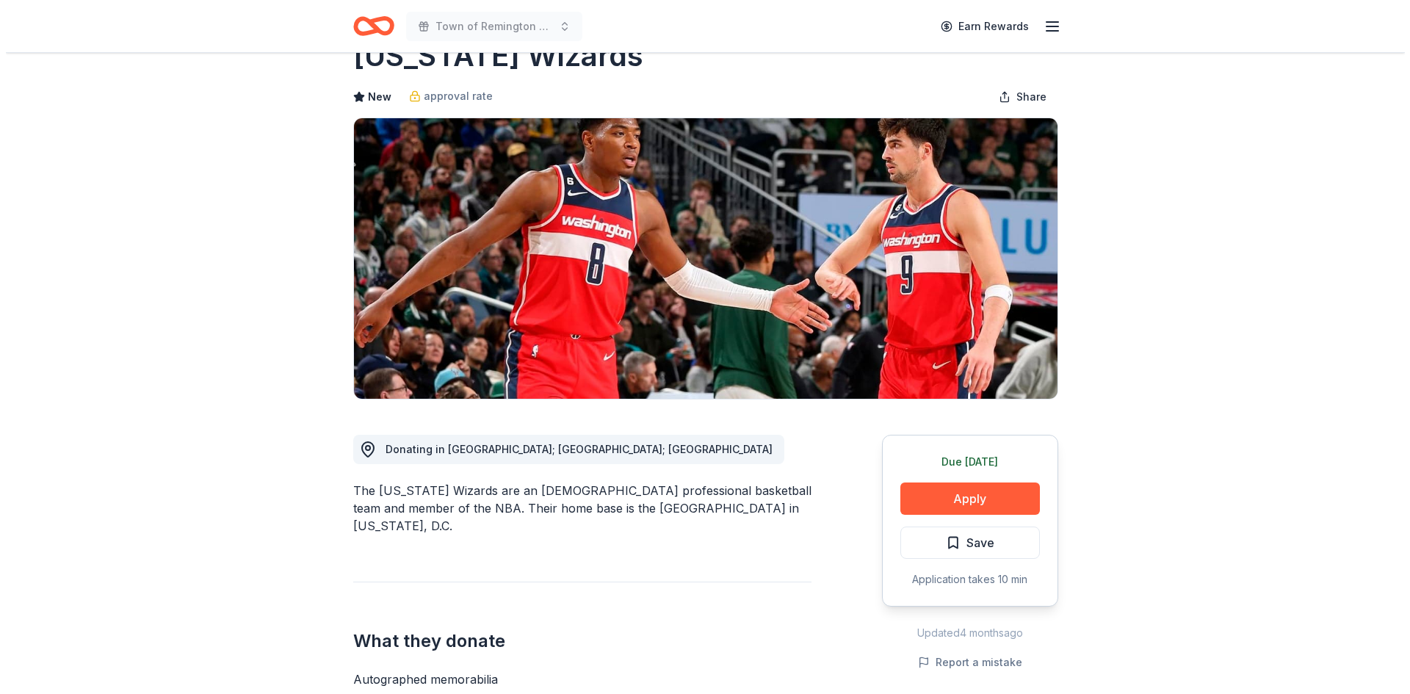
scroll to position [73, 0]
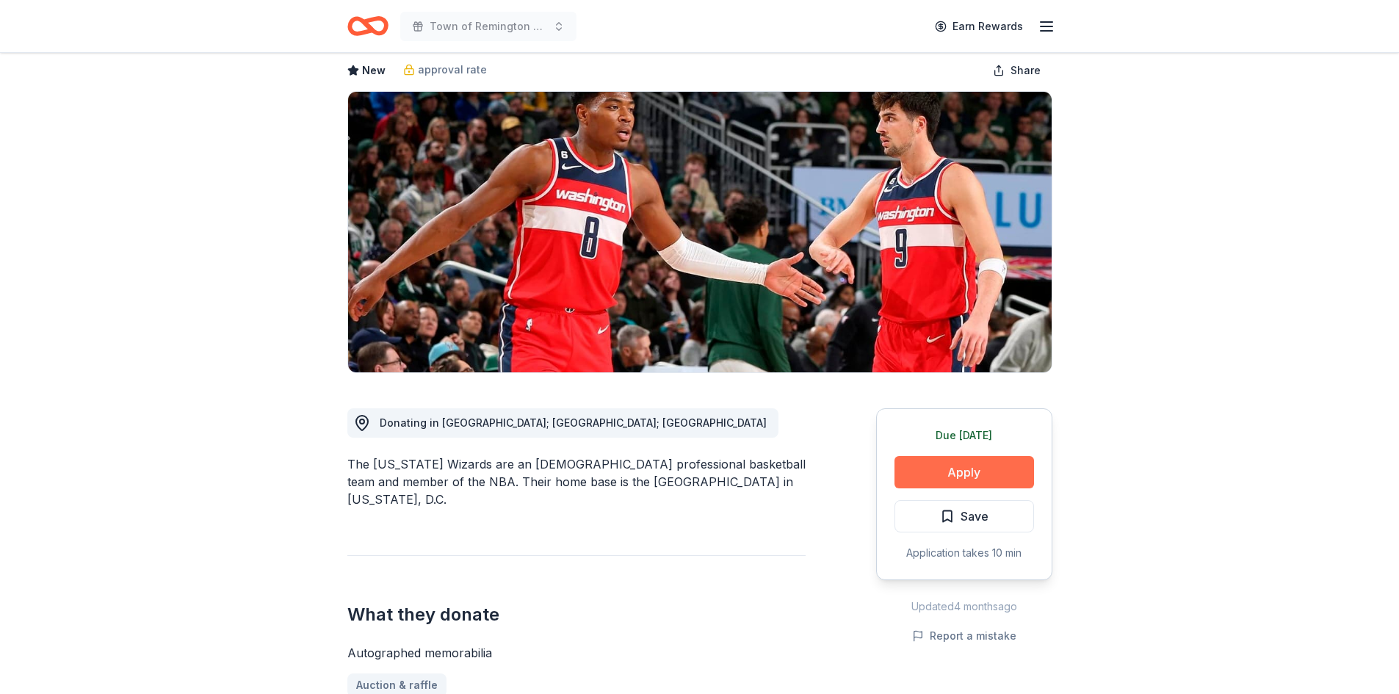
click at [927, 471] on button "Apply" at bounding box center [964, 472] width 140 height 32
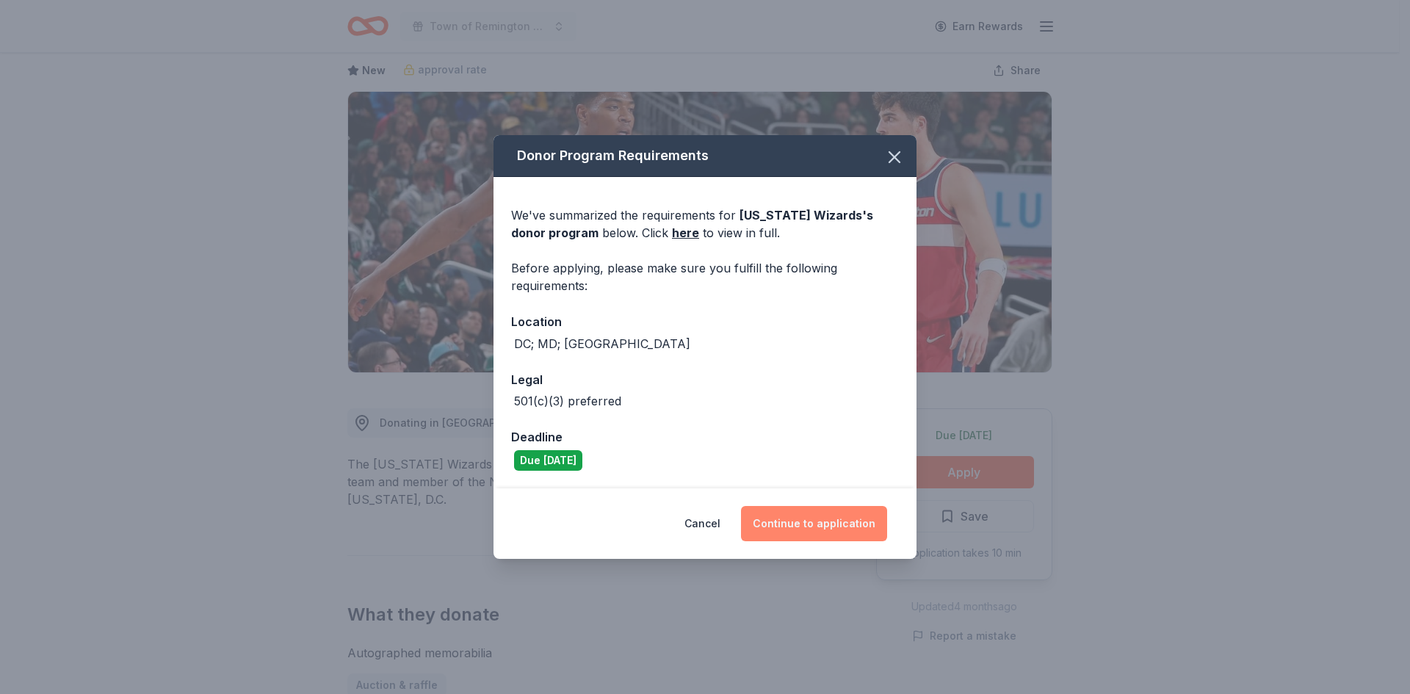
click at [796, 530] on button "Continue to application" at bounding box center [814, 523] width 146 height 35
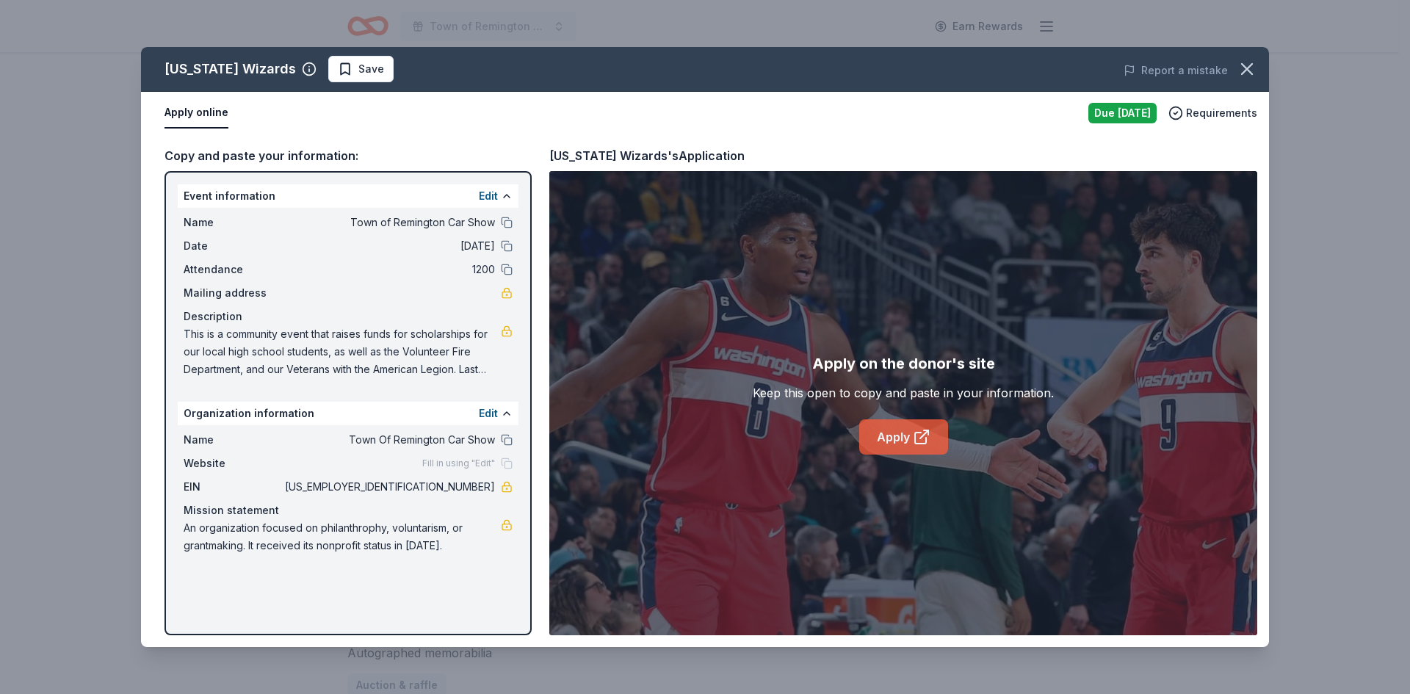
click at [889, 442] on link "Apply" at bounding box center [903, 436] width 89 height 35
